Goal: Register for event/course

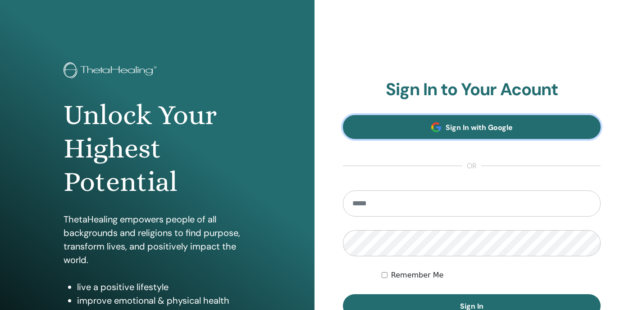
click at [419, 130] on link "Sign In with Google" at bounding box center [472, 127] width 258 height 24
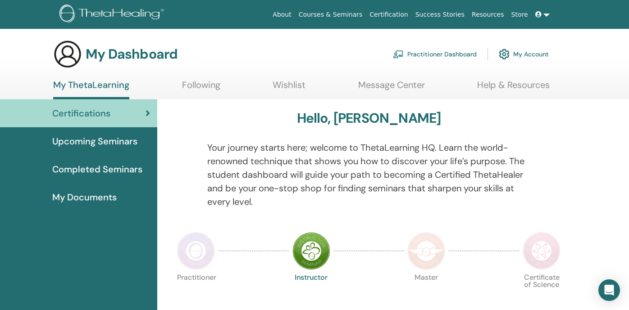
click at [87, 145] on span "Upcoming Seminars" at bounding box center [94, 141] width 85 height 14
